Goal: Check status: Check status

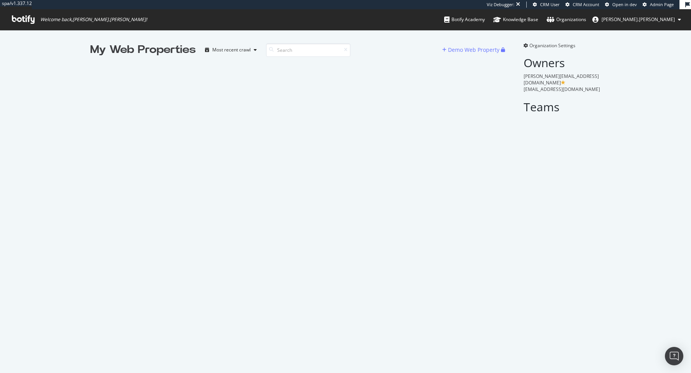
scroll to position [373, 691]
click at [324, 53] on input at bounding box center [308, 49] width 84 height 13
type input "o"
type input "onbuy"
click at [301, 51] on input "onbuy" at bounding box center [308, 49] width 84 height 13
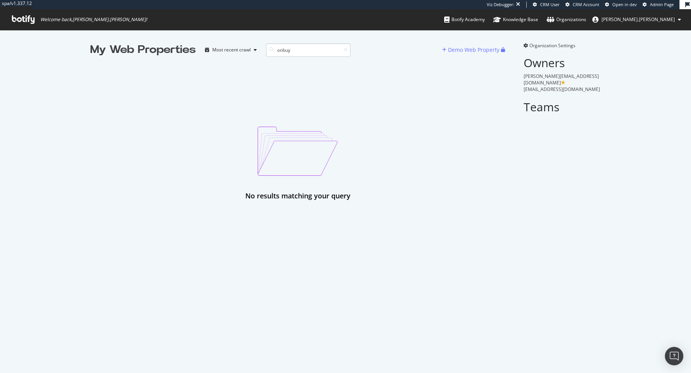
click at [301, 51] on input "onbuy" at bounding box center [308, 49] width 84 height 13
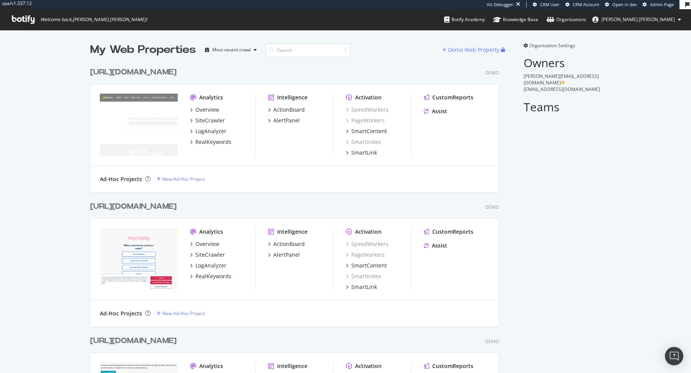
scroll to position [12348, 414]
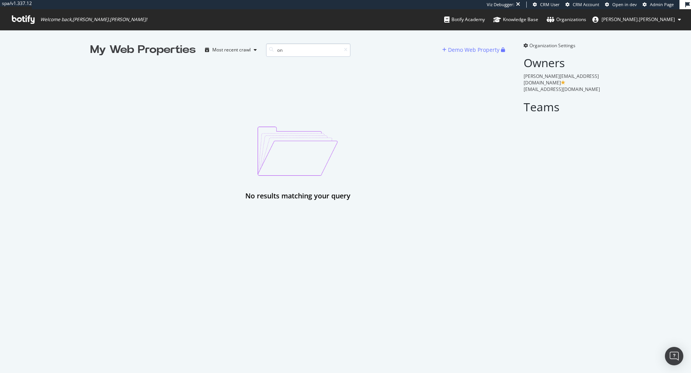
type input "o"
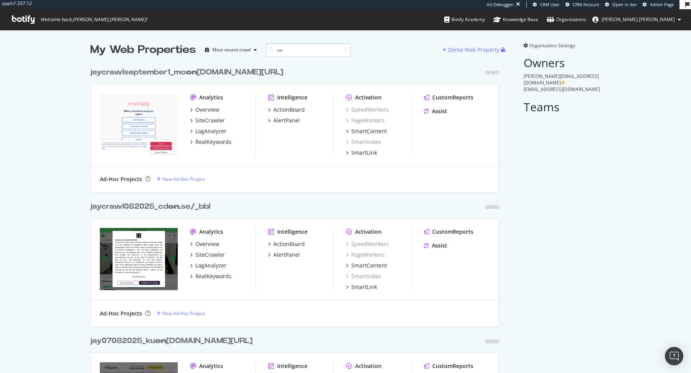
scroll to position [2932, 414]
type input "o"
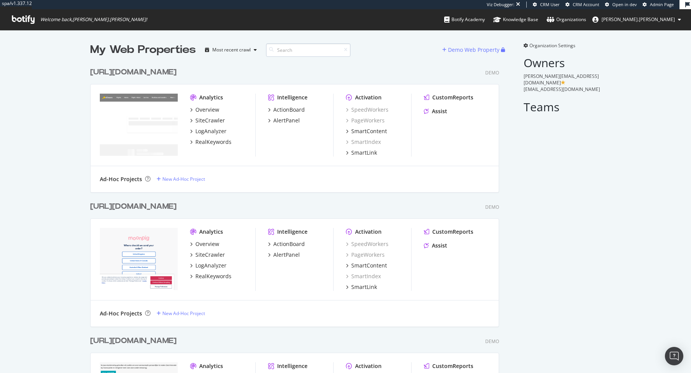
scroll to position [12348, 414]
click at [657, 4] on span "Admin Page" at bounding box center [662, 5] width 24 height 6
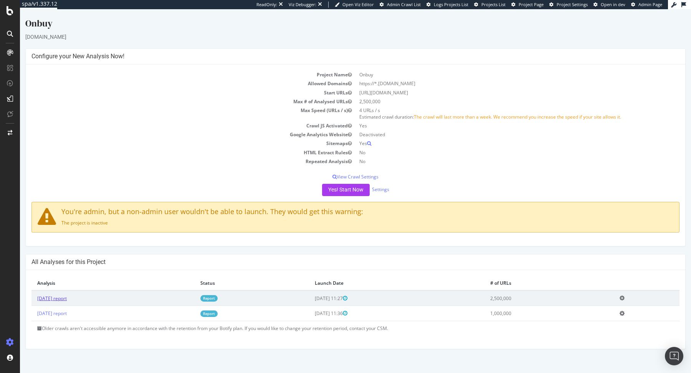
click at [67, 299] on link "[DATE] report" at bounding box center [52, 298] width 30 height 7
